Goal: Task Accomplishment & Management: Use online tool/utility

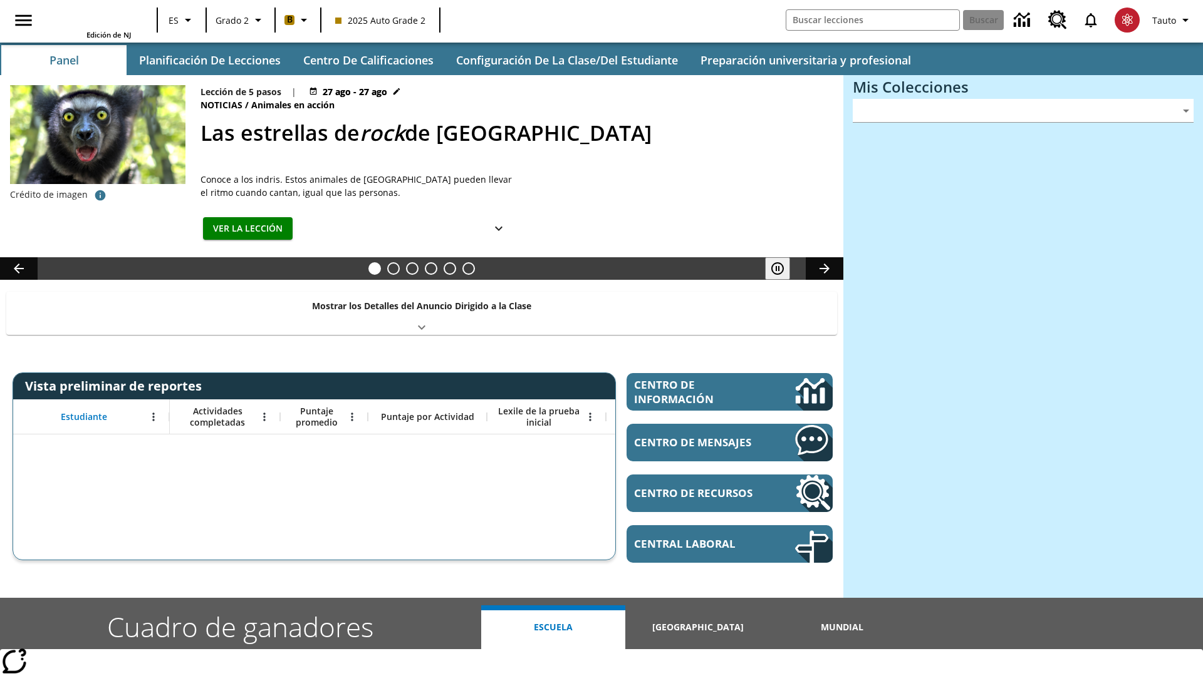
type input "-1"
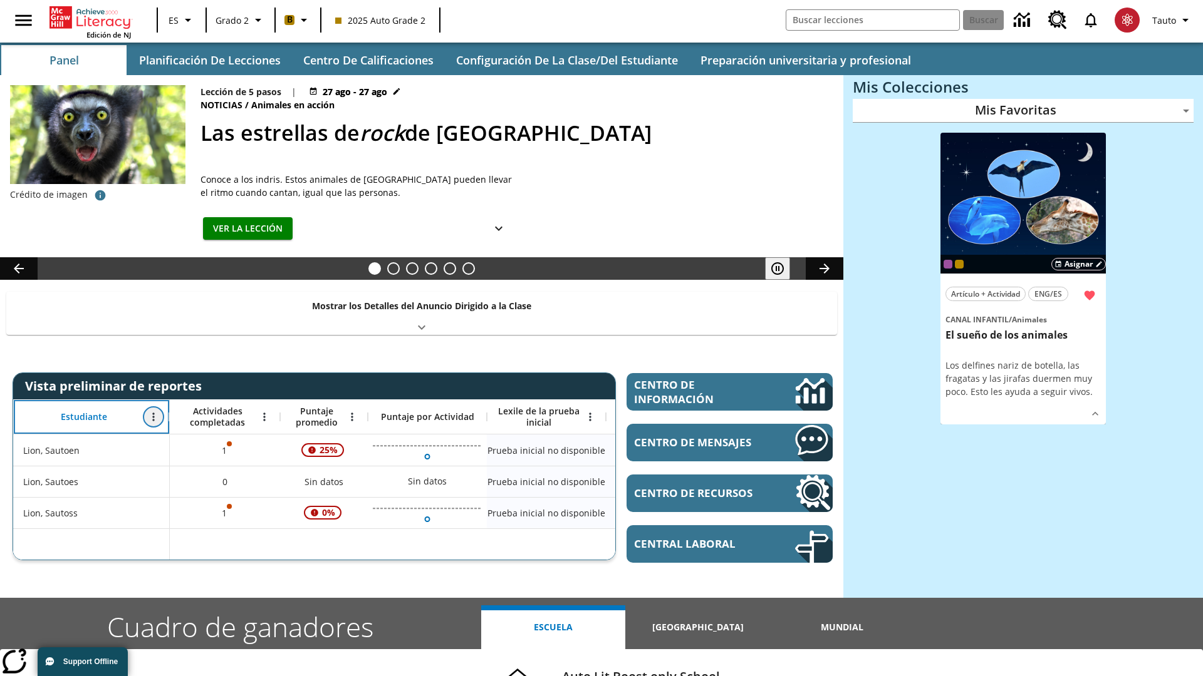
click at [153, 417] on icon "Abrir menú" at bounding box center [153, 417] width 2 height 8
click at [24, 442] on icon at bounding box center [23, 442] width 8 height 8
click at [153, 417] on icon "Estudiante, Abrir menú," at bounding box center [153, 417] width 2 height 8
click at [24, 442] on icon at bounding box center [23, 442] width 8 height 8
click at [264, 417] on icon "Abrir menú" at bounding box center [264, 417] width 2 height 8
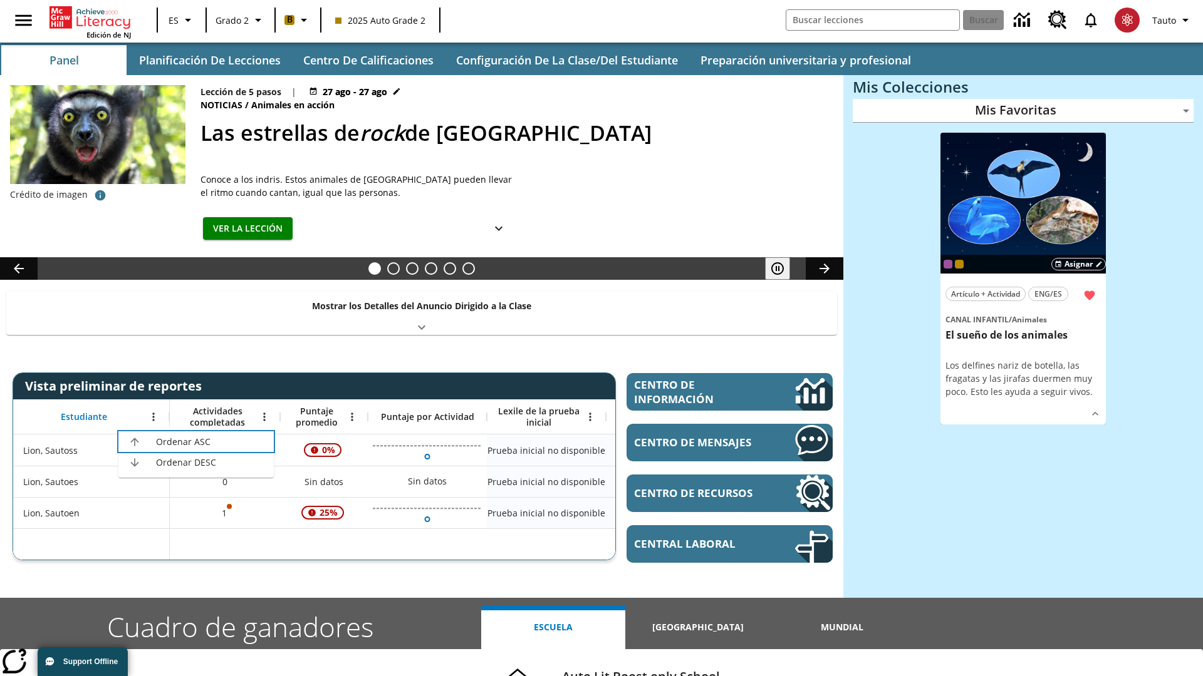
click at [135, 442] on icon at bounding box center [134, 442] width 8 height 8
click at [264, 417] on icon "Actividades completadas, Abrir menú," at bounding box center [264, 417] width 2 height 8
click at [135, 442] on icon at bounding box center [134, 442] width 8 height 8
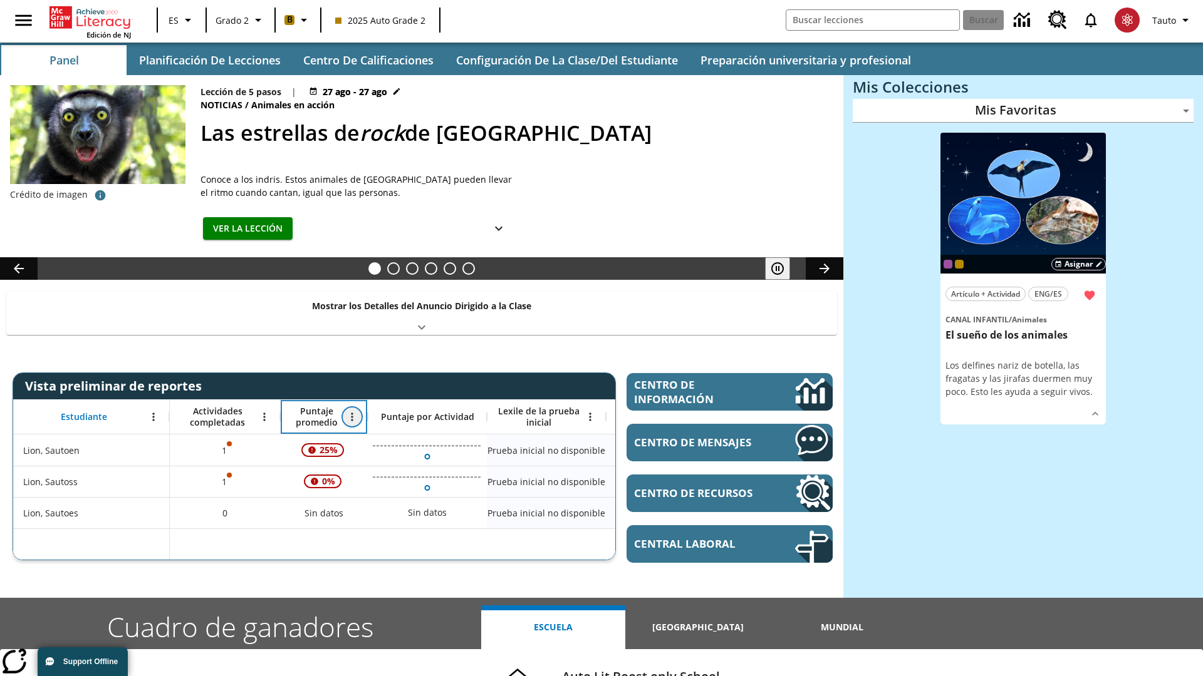
click at [352, 417] on icon "Abrir menú" at bounding box center [352, 417] width 2 height 8
click at [222, 442] on icon at bounding box center [222, 442] width 8 height 8
click at [343, 417] on icon "Puntaje promedio, Abrir menú," at bounding box center [342, 417] width 2 height 8
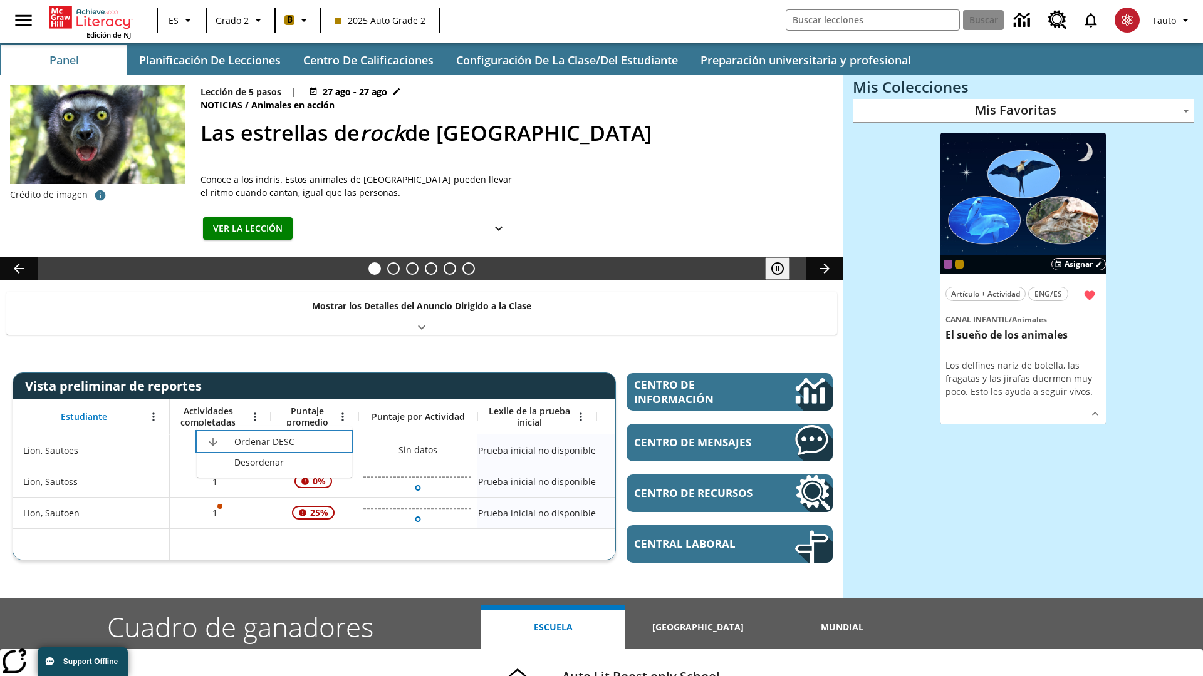
click at [213, 442] on icon at bounding box center [213, 442] width 8 height 8
